Goal: Use online tool/utility: Utilize a website feature to perform a specific function

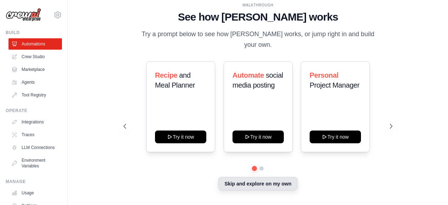
click at [248, 179] on button "Skip and explore on my own" at bounding box center [257, 183] width 79 height 13
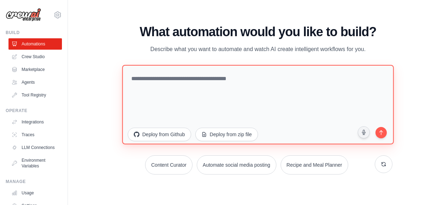
click at [169, 84] on textarea at bounding box center [258, 104] width 272 height 79
type textarea "*"
paste textarea "**********"
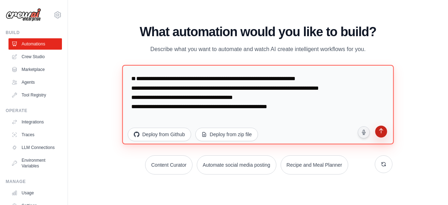
type textarea "**********"
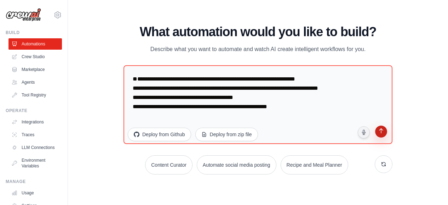
click at [383, 132] on icon "submit" at bounding box center [381, 131] width 7 height 7
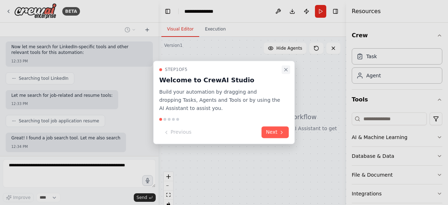
scroll to position [161, 0]
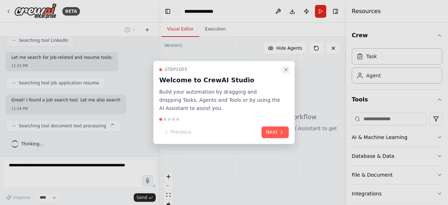
click at [286, 70] on icon "Close walkthrough" at bounding box center [286, 70] width 6 height 6
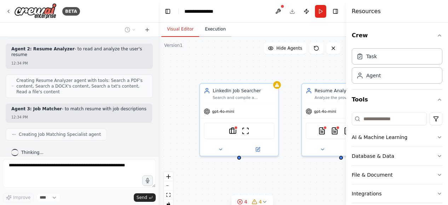
scroll to position [462, 0]
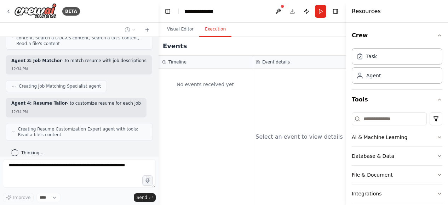
click at [216, 30] on button "Execution" at bounding box center [215, 29] width 32 height 15
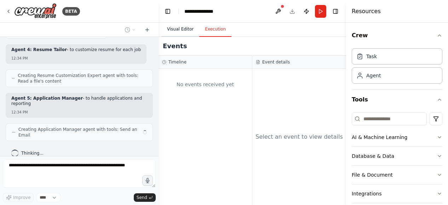
click at [176, 32] on button "Visual Editor" at bounding box center [180, 29] width 38 height 15
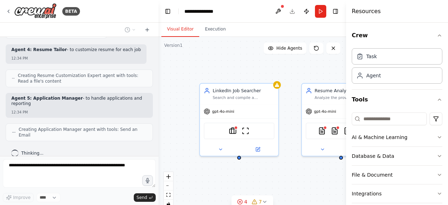
scroll to position [510, 0]
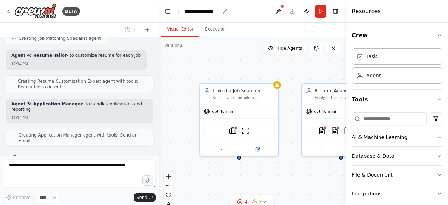
click at [225, 12] on icon "breadcrumb" at bounding box center [226, 11] width 6 height 6
click at [206, 10] on div "**********" at bounding box center [201, 11] width 35 height 7
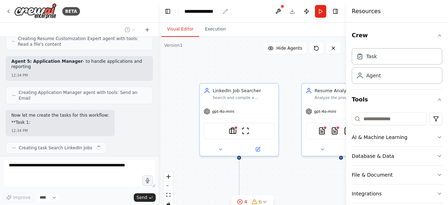
scroll to position [559, 0]
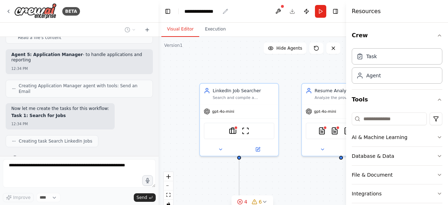
click at [221, 12] on div "**********" at bounding box center [206, 11] width 44 height 7
click at [210, 12] on div "**********" at bounding box center [201, 11] width 35 height 7
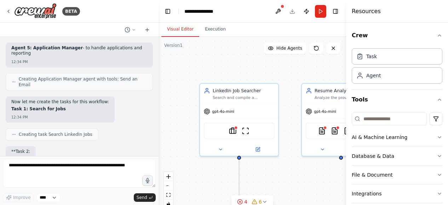
scroll to position [602, 0]
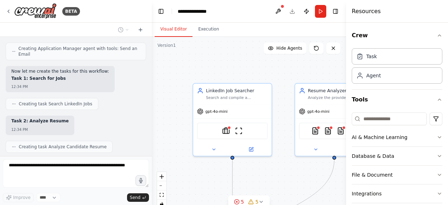
drag, startPoint x: 156, startPoint y: 139, endPoint x: 152, endPoint y: 96, distance: 43.7
click at [152, 96] on div "BETA ○ I want this tool to go through entire list of jobs published on Linkedin…" at bounding box center [224, 102] width 448 height 205
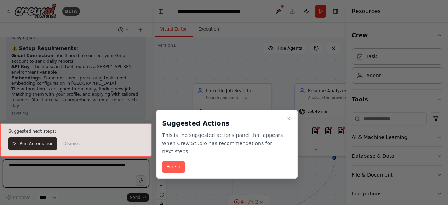
scroll to position [1210, 0]
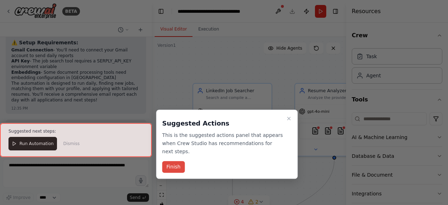
click at [177, 161] on button "Finish" at bounding box center [173, 167] width 23 height 12
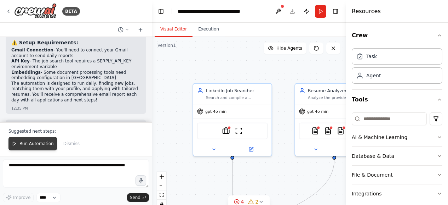
click at [36, 147] on button "Run Automation" at bounding box center [32, 143] width 48 height 13
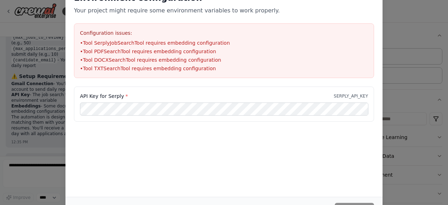
click at [16, 115] on div "Environment configuration Your project might require some environment variables…" at bounding box center [224, 102] width 448 height 205
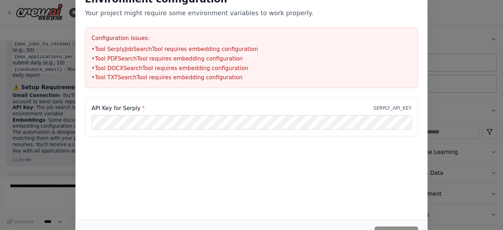
scroll to position [1161, 0]
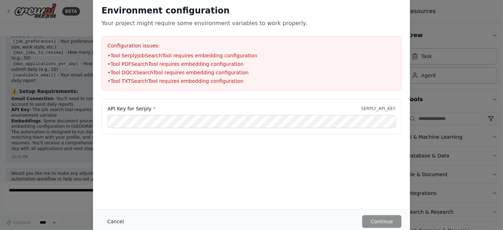
click at [114, 204] on button "Cancel" at bounding box center [116, 221] width 28 height 13
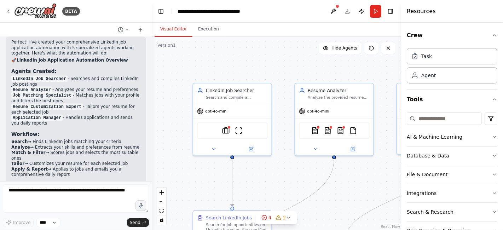
scroll to position [971, 0]
click at [448, 36] on icon "button" at bounding box center [495, 36] width 6 height 6
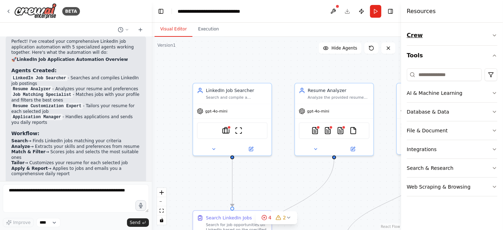
click at [448, 35] on button "Crew" at bounding box center [452, 35] width 91 height 20
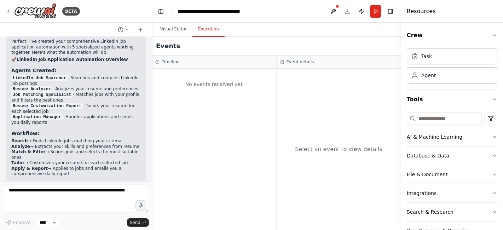
click at [210, 29] on button "Execution" at bounding box center [209, 29] width 32 height 15
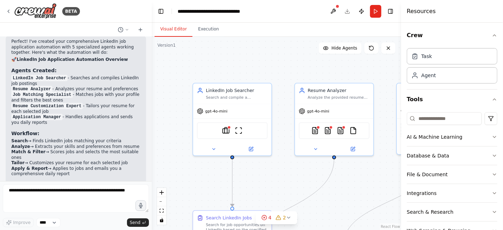
click at [174, 28] on button "Visual Editor" at bounding box center [174, 29] width 38 height 15
click at [149, 179] on div at bounding box center [150, 115] width 3 height 230
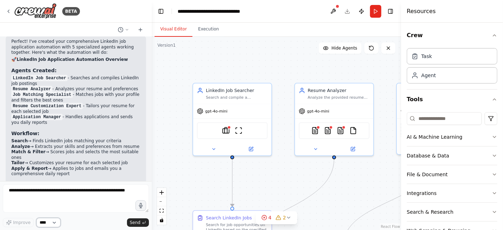
click at [53, 204] on select "****" at bounding box center [48, 222] width 24 height 9
click at [149, 151] on div at bounding box center [150, 115] width 3 height 230
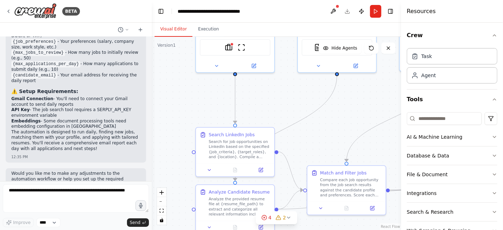
drag, startPoint x: 276, startPoint y: 175, endPoint x: 279, endPoint y: 92, distance: 83.2
click at [279, 92] on div ".deletable-edge-delete-btn { width: 20px; height: 20px; border: 0px solid #ffff…" at bounding box center [276, 133] width 249 height 193
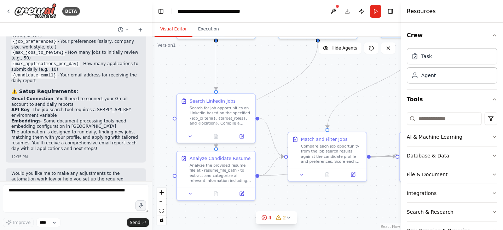
drag, startPoint x: 275, startPoint y: 117, endPoint x: 256, endPoint y: 83, distance: 38.7
click at [256, 83] on div ".deletable-edge-delete-btn { width: 20px; height: 20px; border: 0px solid #ffff…" at bounding box center [276, 133] width 249 height 193
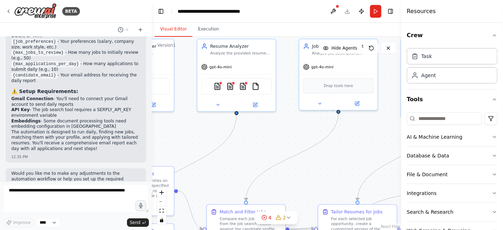
drag, startPoint x: 300, startPoint y: 109, endPoint x: 218, endPoint y: 182, distance: 109.3
click at [218, 182] on div ".deletable-edge-delete-btn { width: 20px; height: 20px; border: 0px solid #ffff…" at bounding box center [276, 133] width 249 height 193
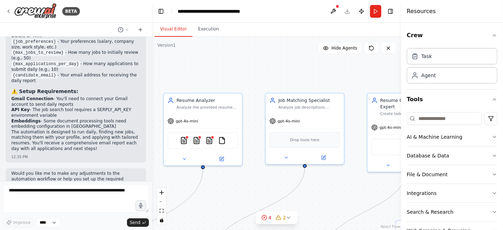
drag, startPoint x: 268, startPoint y: 156, endPoint x: 234, endPoint y: 210, distance: 63.4
click at [234, 204] on div ".deletable-edge-delete-btn { width: 20px; height: 20px; border: 0px solid #ffff…" at bounding box center [276, 133] width 249 height 193
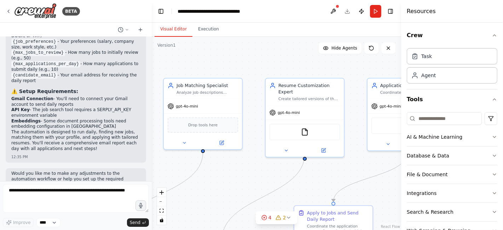
drag, startPoint x: 296, startPoint y: 195, endPoint x: 194, endPoint y: 180, distance: 103.0
click at [194, 180] on div ".deletable-edge-delete-btn { width: 20px; height: 20px; border: 0px solid #ffff…" at bounding box center [276, 133] width 249 height 193
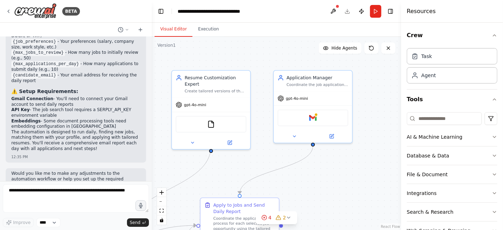
drag, startPoint x: 279, startPoint y: 172, endPoint x: 185, endPoint y: 165, distance: 94.1
click at [185, 165] on div ".deletable-edge-delete-btn { width: 20px; height: 20px; border: 0px solid #ffff…" at bounding box center [276, 133] width 249 height 193
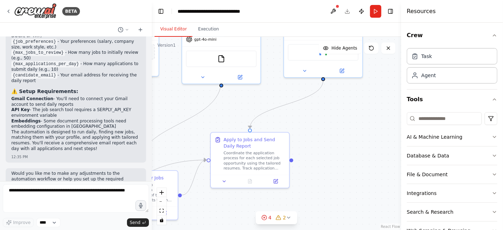
drag, startPoint x: 271, startPoint y: 164, endPoint x: 281, endPoint y: 98, distance: 66.3
click at [281, 98] on div ".deletable-edge-delete-btn { width: 20px; height: 20px; border: 0px solid #ffff…" at bounding box center [276, 133] width 249 height 193
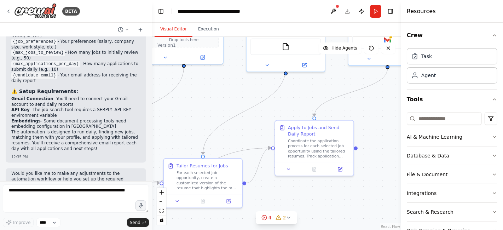
drag, startPoint x: 332, startPoint y: 164, endPoint x: 396, endPoint y: 152, distance: 65.5
click at [396, 152] on div ".deletable-edge-delete-btn { width: 20px; height: 20px; border: 0px solid #ffff…" at bounding box center [276, 133] width 249 height 193
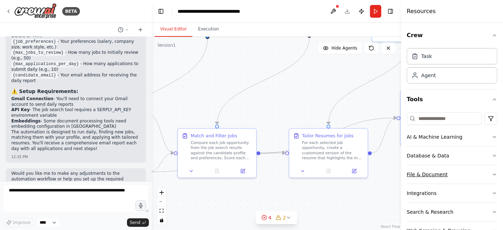
drag, startPoint x: 306, startPoint y: 196, endPoint x: 432, endPoint y: 166, distance: 129.2
click at [432, 166] on div "BETA ○ I want this tool to go through entire list of jobs published on Linkedin…" at bounding box center [251, 115] width 503 height 230
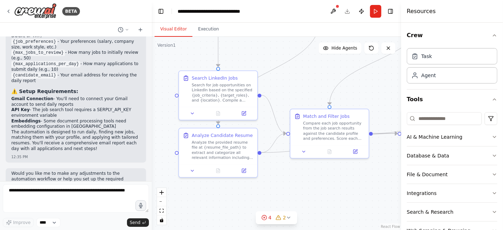
drag, startPoint x: 278, startPoint y: 194, endPoint x: 391, endPoint y: 175, distance: 115.1
click at [391, 175] on div ".deletable-edge-delete-btn { width: 20px; height: 20px; border: 0px solid #ffff…" at bounding box center [276, 133] width 249 height 193
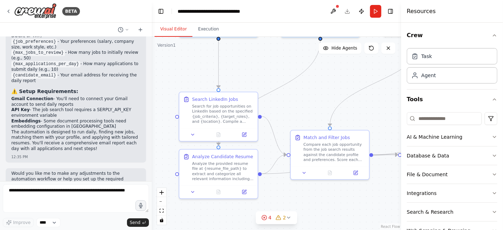
drag, startPoint x: 322, startPoint y: 183, endPoint x: 321, endPoint y: 203, distance: 20.5
click at [321, 203] on div ".deletable-edge-delete-btn { width: 20px; height: 20px; border: 0px solid #ffff…" at bounding box center [276, 133] width 249 height 193
click at [246, 135] on icon at bounding box center [244, 133] width 5 height 5
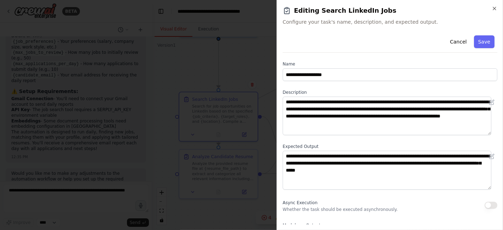
scroll to position [10, 0]
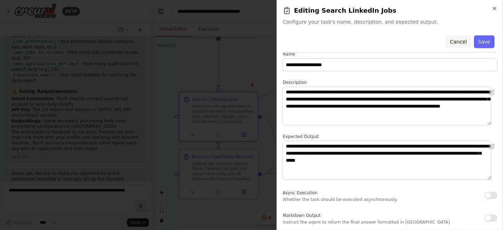
click at [448, 42] on button "Cancel" at bounding box center [458, 41] width 25 height 13
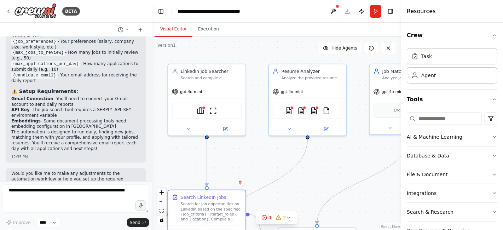
drag, startPoint x: 306, startPoint y: 95, endPoint x: 294, endPoint y: 193, distance: 98.4
click at [294, 193] on div ".deletable-edge-delete-btn { width: 20px; height: 20px; border: 0px solid #ffff…" at bounding box center [276, 133] width 249 height 193
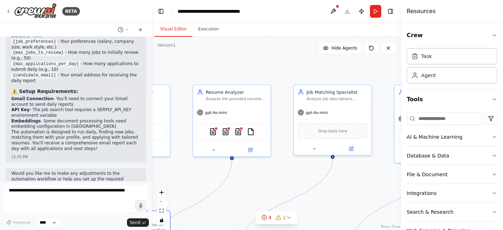
drag, startPoint x: 331, startPoint y: 162, endPoint x: 254, endPoint y: 184, distance: 79.4
click at [254, 184] on div ".deletable-edge-delete-btn { width: 20px; height: 20px; border: 0px solid #ffff…" at bounding box center [276, 133] width 249 height 193
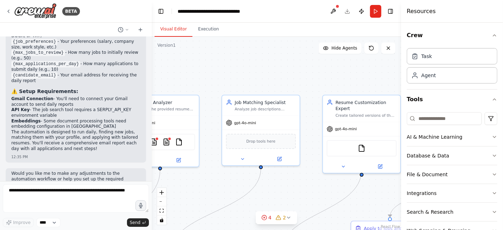
drag, startPoint x: 284, startPoint y: 177, endPoint x: 213, endPoint y: 186, distance: 71.8
click at [213, 186] on div ".deletable-edge-delete-btn { width: 20px; height: 20px; border: 0px solid #ffff…" at bounding box center [276, 133] width 249 height 193
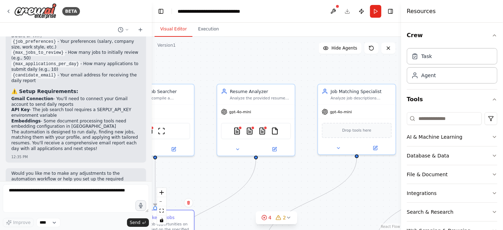
drag, startPoint x: 206, startPoint y: 188, endPoint x: 302, endPoint y: 177, distance: 96.5
click at [302, 177] on div ".deletable-edge-delete-btn { width: 20px; height: 20px; border: 0px solid #ffff…" at bounding box center [276, 133] width 249 height 193
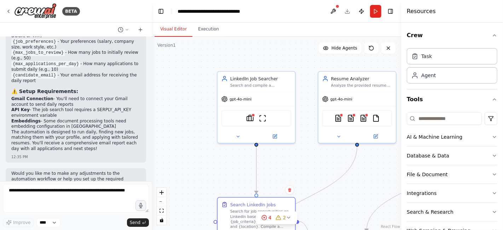
drag, startPoint x: 288, startPoint y: 182, endPoint x: 389, endPoint y: 170, distance: 102.0
click at [389, 170] on div ".deletable-edge-delete-btn { width: 20px; height: 20px; border: 0px solid #ffff…" at bounding box center [276, 133] width 249 height 193
click at [252, 116] on img at bounding box center [249, 116] width 7 height 7
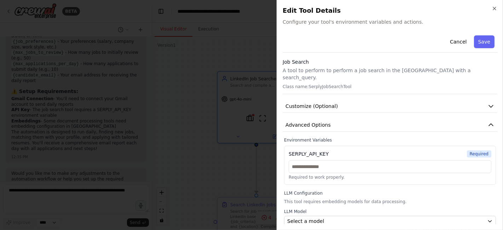
scroll to position [16, 0]
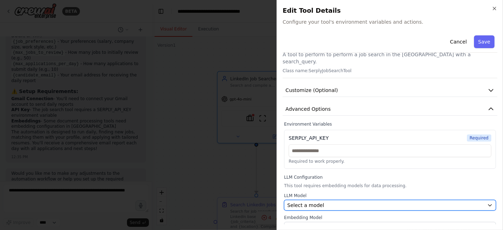
click at [429, 202] on div "Select a model" at bounding box center [385, 205] width 197 height 7
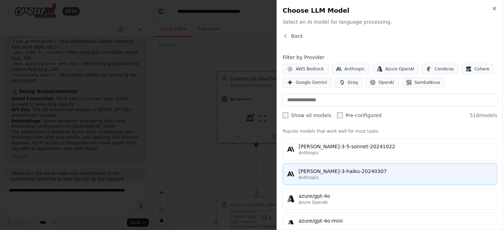
scroll to position [11, 0]
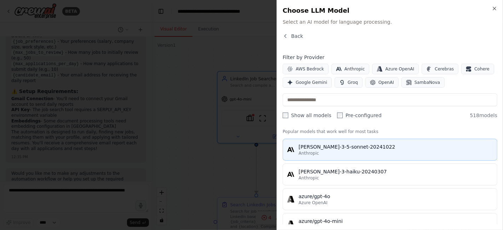
click at [366, 148] on div "[PERSON_NAME]-3-5-sonnet-20241022" at bounding box center [396, 146] width 194 height 7
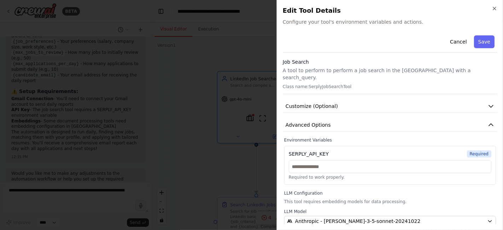
scroll to position [16, 0]
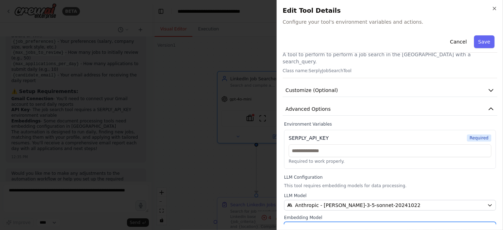
click at [355, 204] on div "Select a model" at bounding box center [385, 227] width 197 height 7
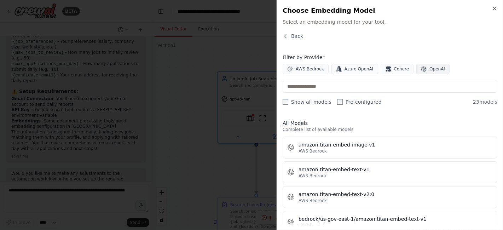
click at [430, 70] on span "OpenAI" at bounding box center [438, 69] width 16 height 6
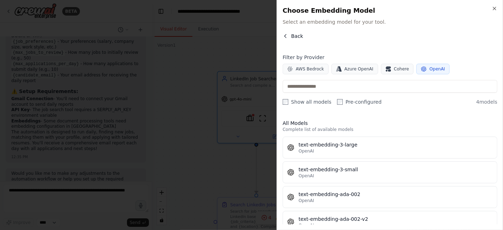
click at [293, 34] on span "Back" at bounding box center [297, 36] width 12 height 7
